Goal: Transaction & Acquisition: Purchase product/service

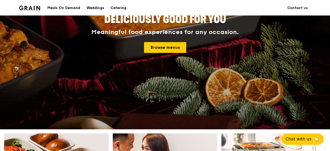
scroll to position [79, 0]
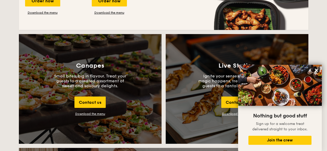
scroll to position [568, 0]
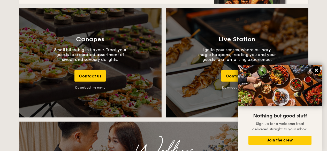
click at [315, 71] on icon at bounding box center [316, 70] width 3 height 3
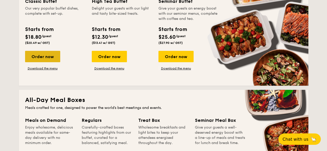
scroll to position [233, 0]
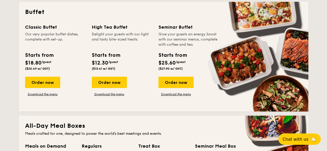
drag, startPoint x: 45, startPoint y: 37, endPoint x: 46, endPoint y: 72, distance: 34.1
click at [45, 37] on div "Our very popular buffet dishes, complete with set-up." at bounding box center [55, 40] width 60 height 16
click at [45, 84] on div "Order now" at bounding box center [42, 82] width 35 height 11
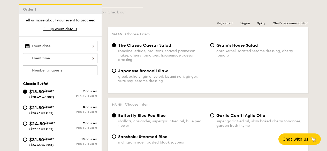
scroll to position [154, 0]
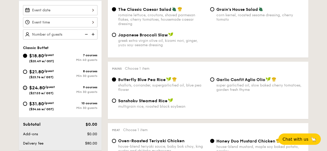
click at [25, 86] on input "$24.80 /guest ($27.03 w/ GST) 9 courses Min 30 guests" at bounding box center [25, 88] width 4 height 4
radio input "true"
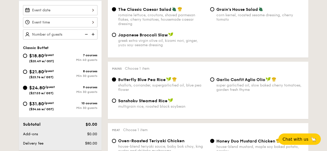
radio input "true"
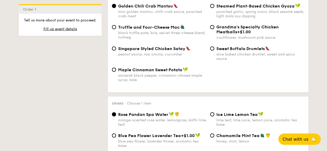
scroll to position [1105, 0]
